Goal: Task Accomplishment & Management: Manage account settings

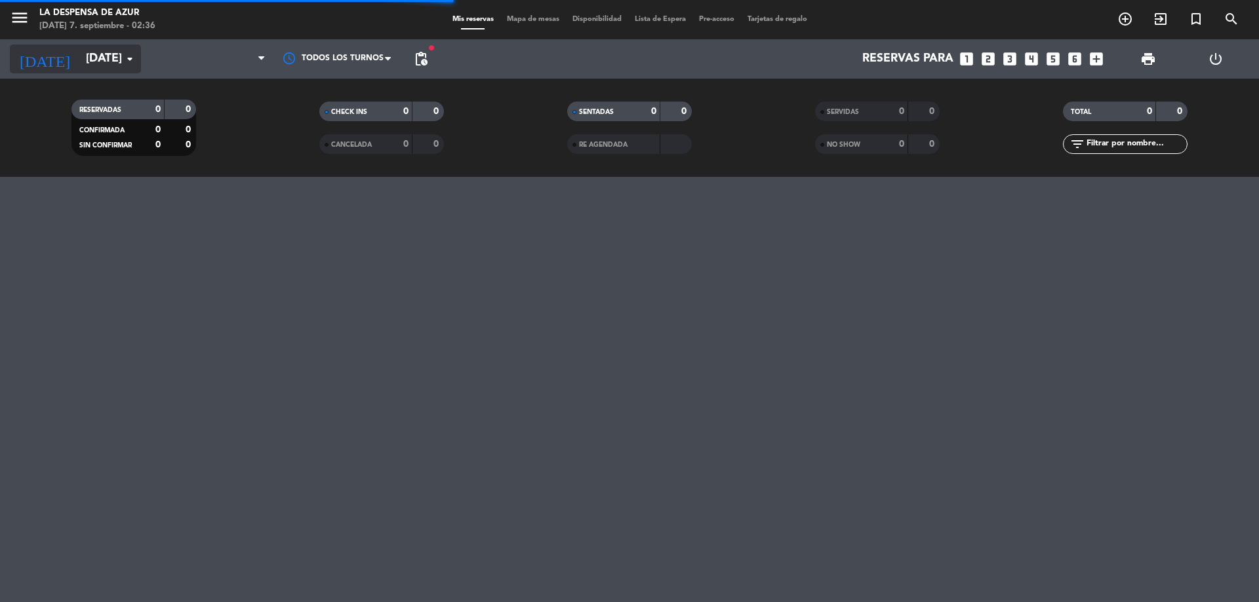
click at [122, 60] on icon "arrow_drop_down" at bounding box center [130, 59] width 16 height 16
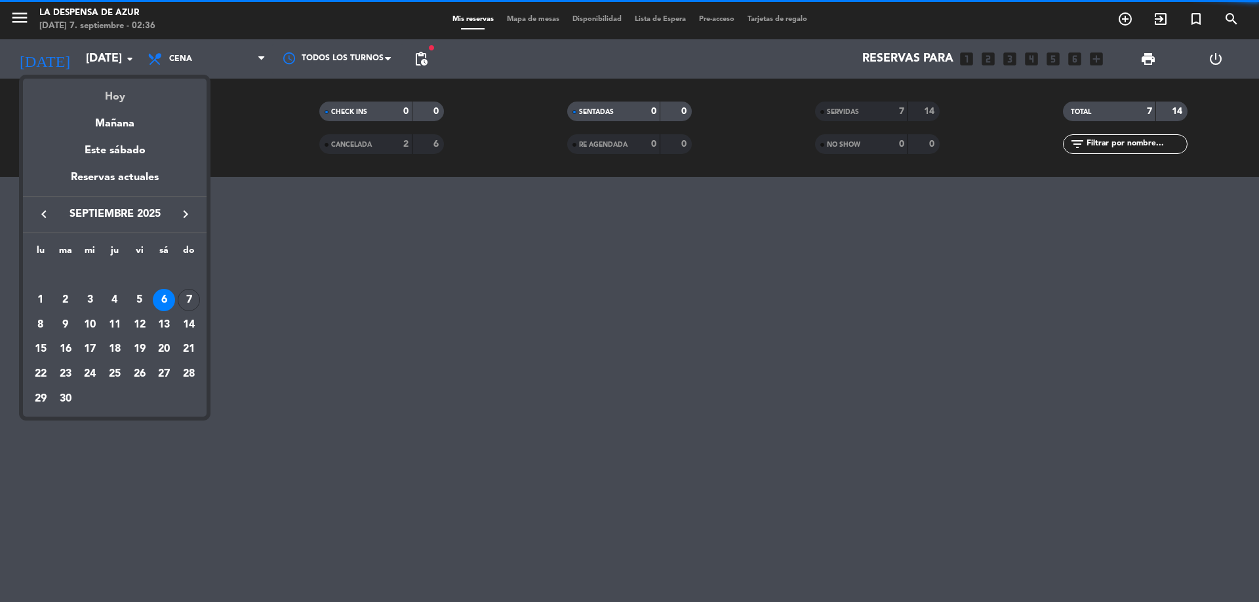
click at [130, 91] on div "Hoy" at bounding box center [115, 92] width 184 height 27
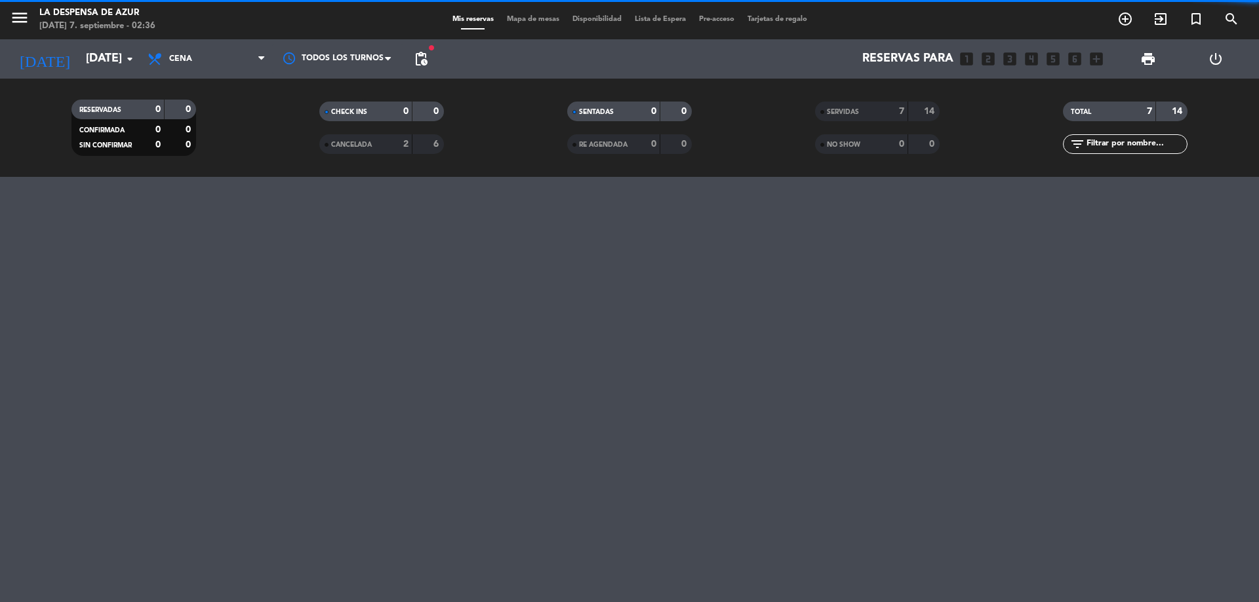
type input "[DATE]"
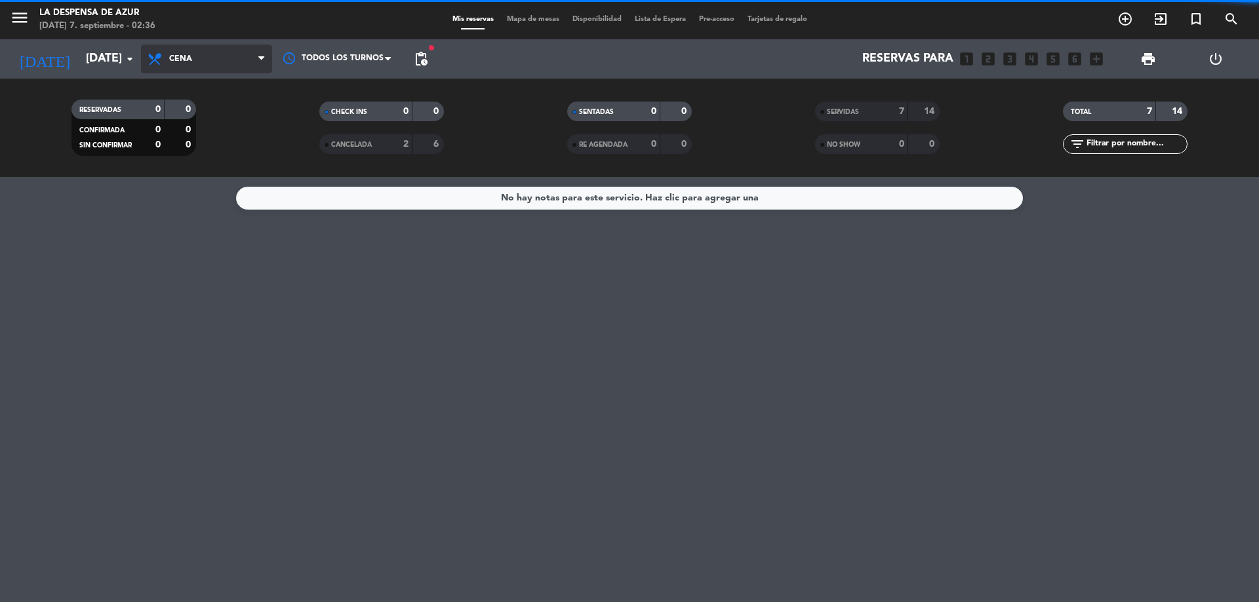
click at [190, 63] on span "Cena" at bounding box center [180, 58] width 23 height 9
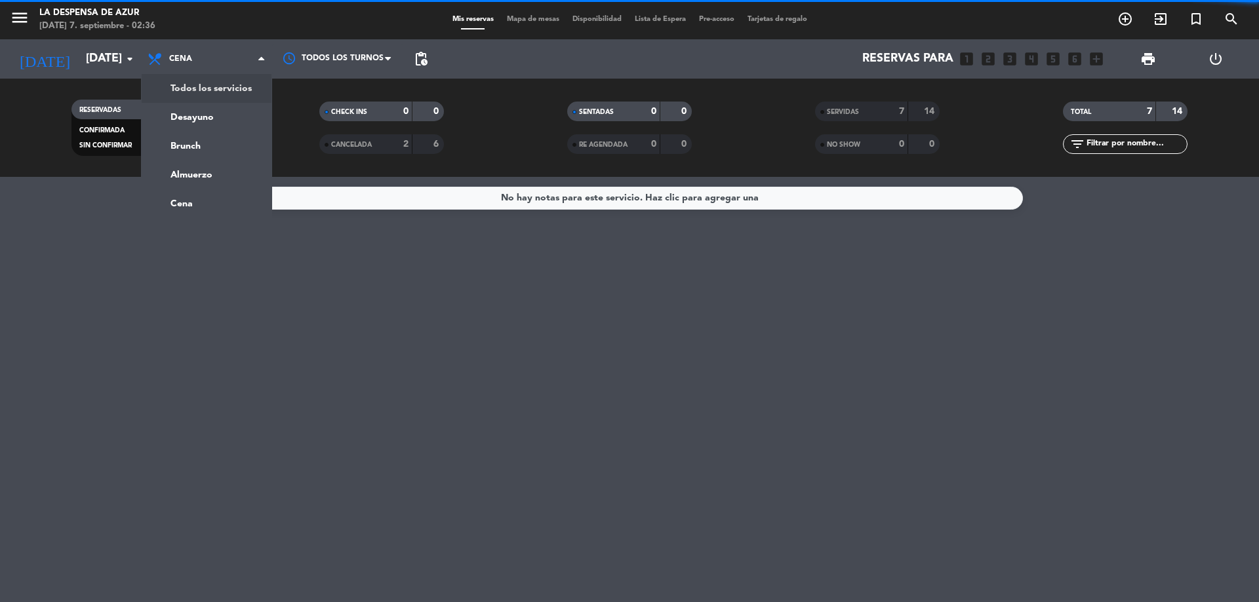
click at [191, 88] on div "RESERVADAS 0 0 CONFIRMADA 0 0 SIN CONFIRMAR 0 0 CHECK INS 0 0 CANCELADA 2 6 SEN…" at bounding box center [629, 128] width 1259 height 98
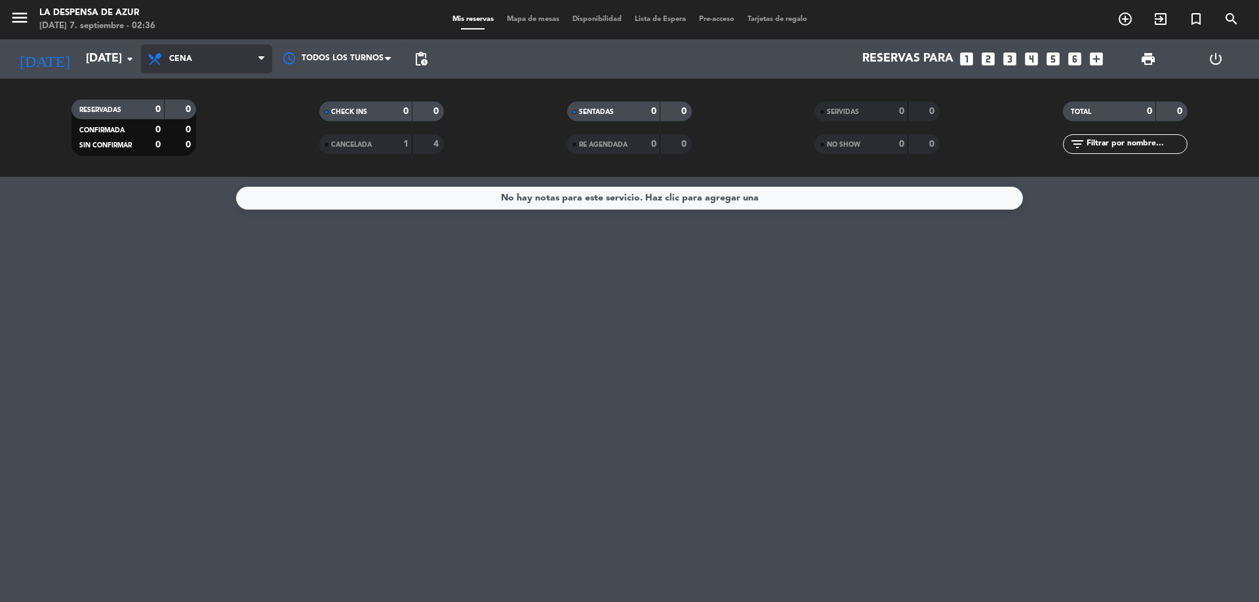
click at [203, 60] on span "Cena" at bounding box center [206, 59] width 131 height 29
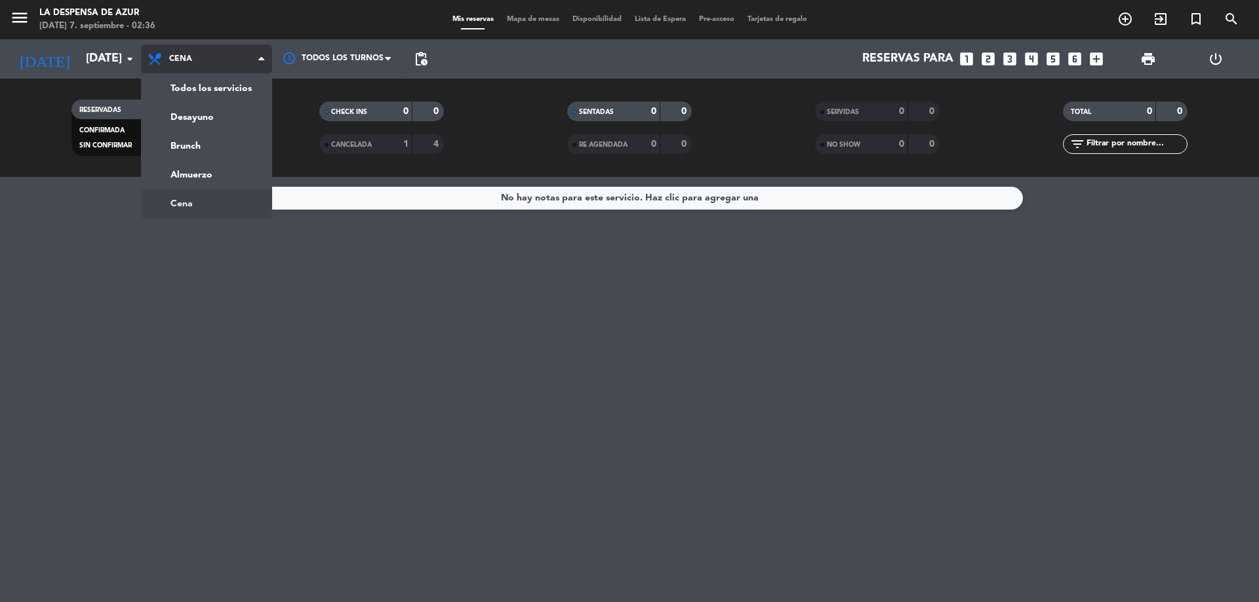
click at [192, 77] on div "Todos los servicios Desayuno Brunch Almuerzo Cena Cena Todos los servicios Desa…" at bounding box center [206, 58] width 131 height 39
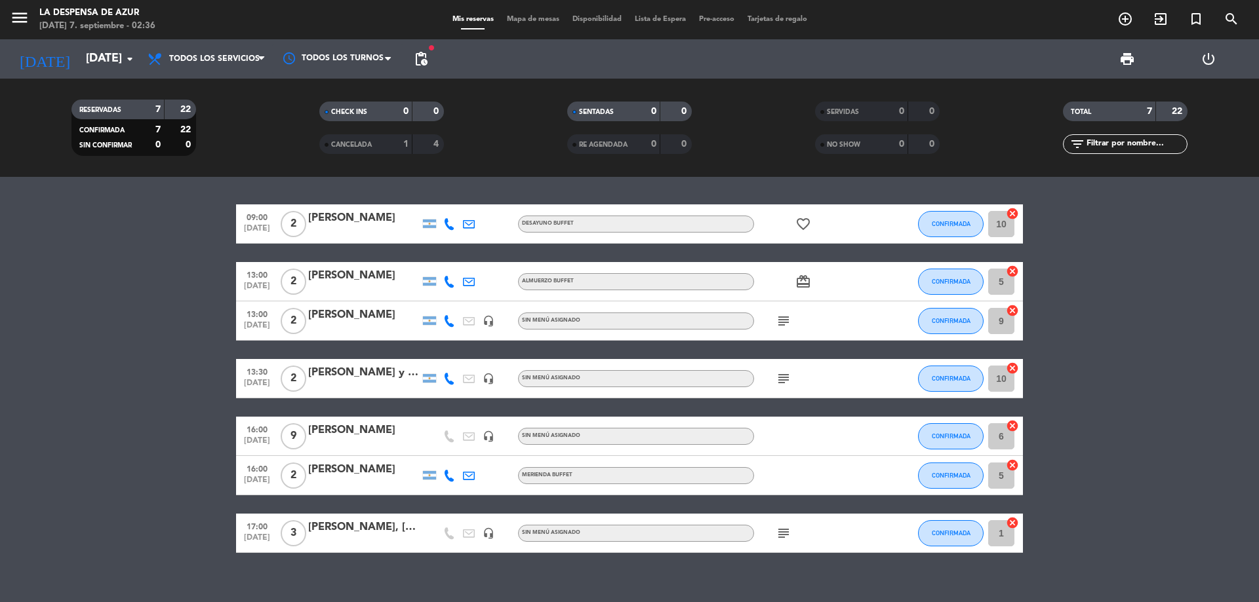
click at [356, 370] on div "[PERSON_NAME] y [PERSON_NAME]" at bounding box center [363, 373] width 111 height 17
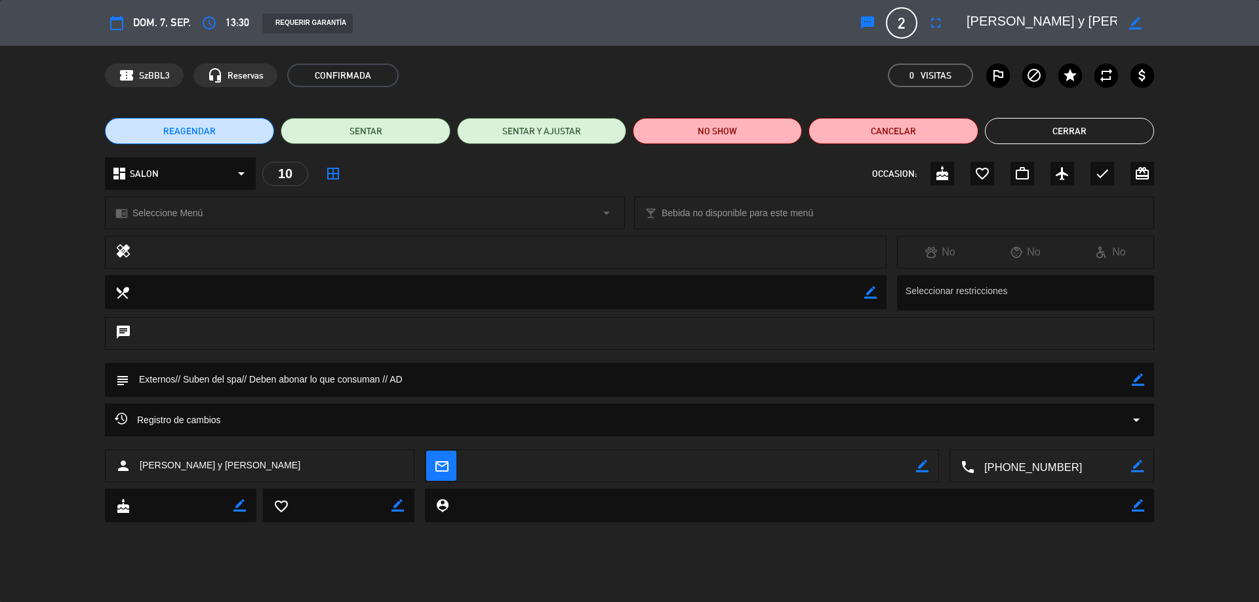
click at [1078, 144] on div "REAGENDAR SENTAR SENTAR Y AJUSTAR NO SHOW Cancelar Cerrar" at bounding box center [629, 131] width 1259 height 52
click at [1069, 131] on button "Cerrar" at bounding box center [1069, 131] width 169 height 26
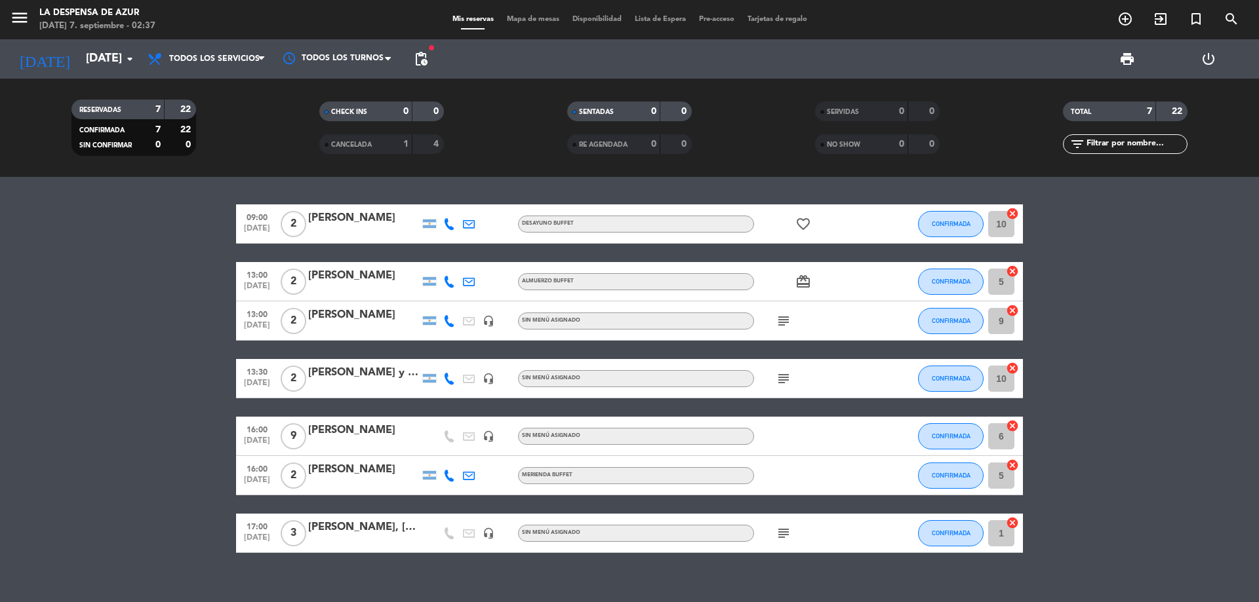
click at [359, 532] on div "[PERSON_NAME], [PERSON_NAME][GEOGRAPHIC_DATA]" at bounding box center [363, 527] width 111 height 17
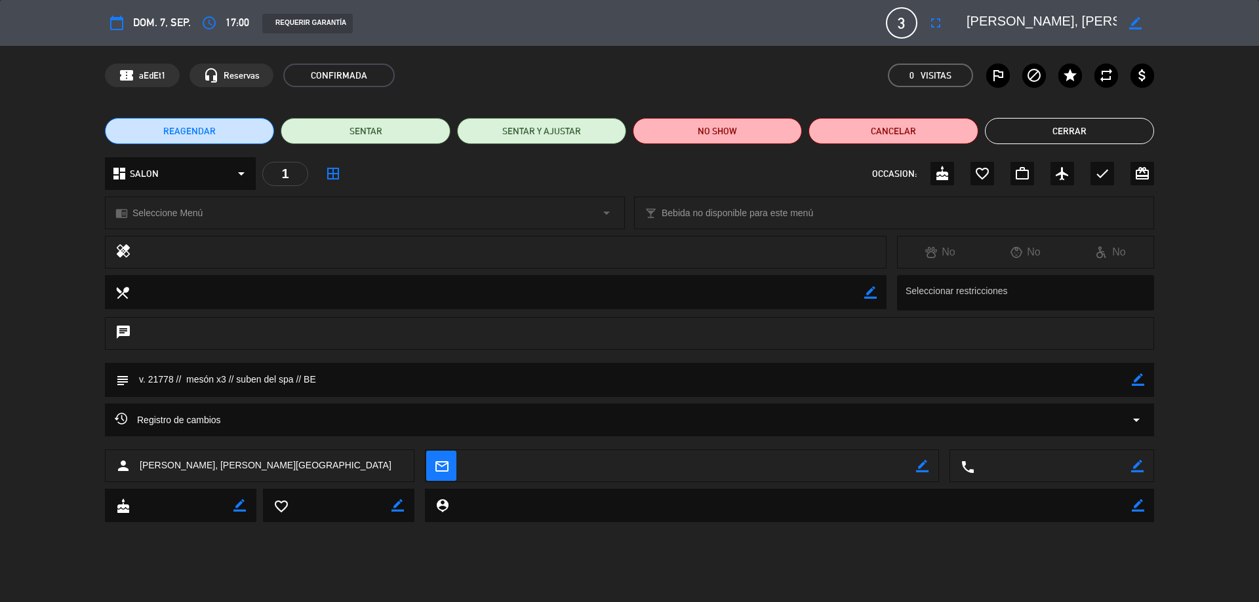
click at [1132, 377] on icon "border_color" at bounding box center [1138, 380] width 12 height 12
click at [187, 382] on textarea at bounding box center [630, 379] width 1002 height 33
type textarea "v. 21778 // Merienda mesón x3 // suben del spa // BE"
click at [1145, 383] on div "subject" at bounding box center [629, 380] width 1049 height 34
click at [1141, 382] on icon at bounding box center [1138, 380] width 12 height 12
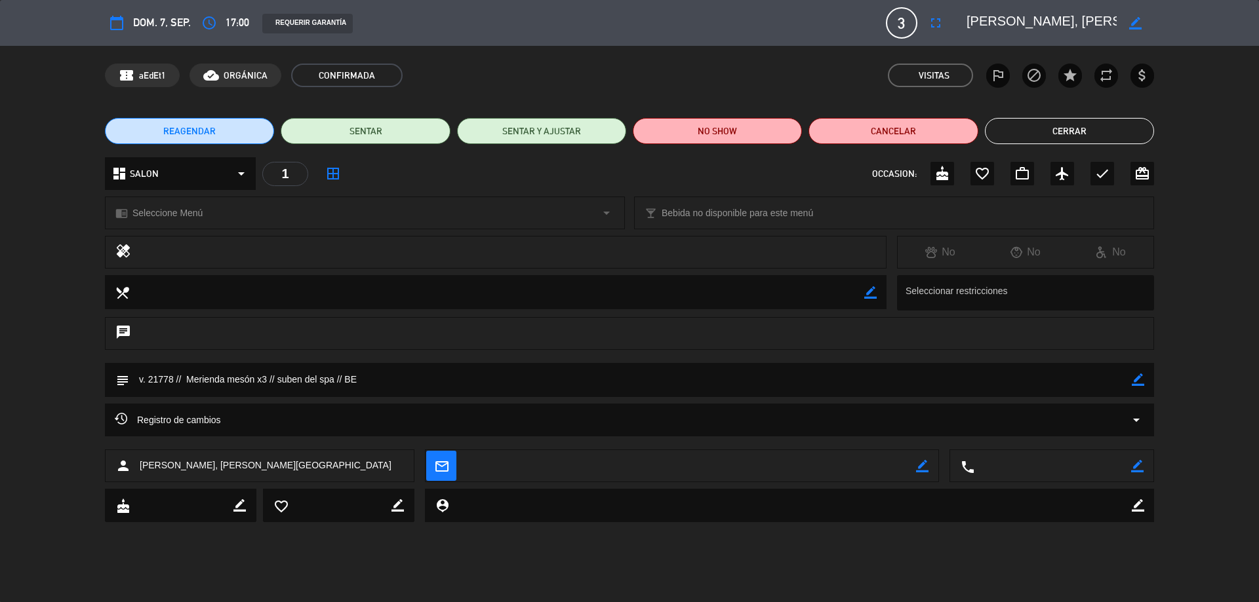
click at [1056, 127] on button "Cerrar" at bounding box center [1069, 131] width 169 height 26
